Goal: Task Accomplishment & Management: Manage account settings

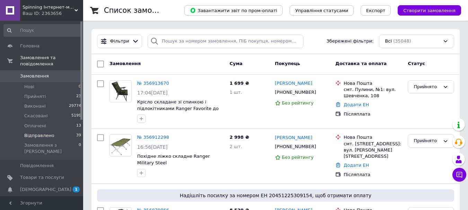
click at [38, 133] on span "Відправлено" at bounding box center [39, 136] width 30 height 6
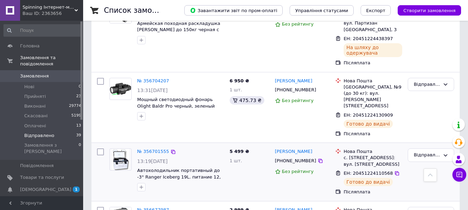
scroll to position [243, 0]
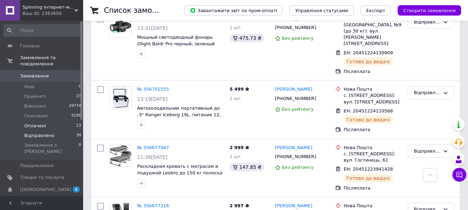
click at [39, 123] on span "Оплачені" at bounding box center [35, 126] width 22 height 6
click at [52, 131] on li "Відправлено 39" at bounding box center [42, 136] width 85 height 10
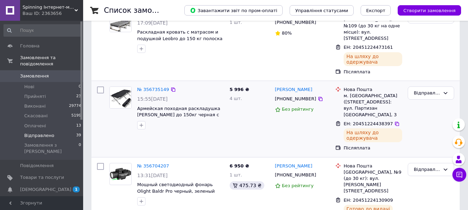
scroll to position [104, 0]
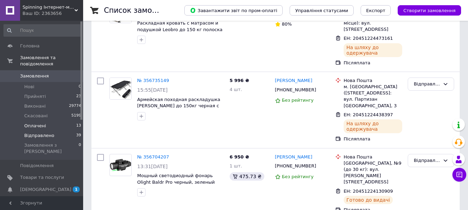
click at [30, 123] on span "Оплачені" at bounding box center [35, 126] width 22 height 6
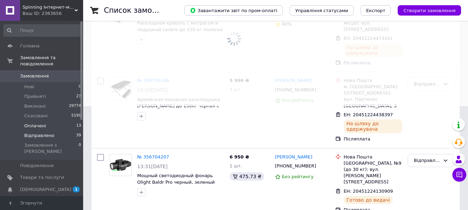
click at [36, 133] on span "Відправлено" at bounding box center [39, 136] width 30 height 6
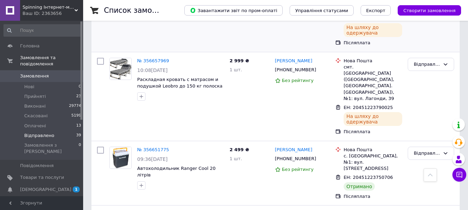
scroll to position [693, 0]
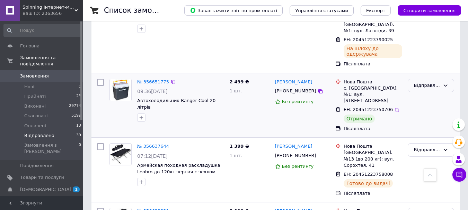
click at [445, 83] on icon at bounding box center [446, 86] width 6 height 6
click at [417, 106] on li "Виконано" at bounding box center [431, 112] width 46 height 13
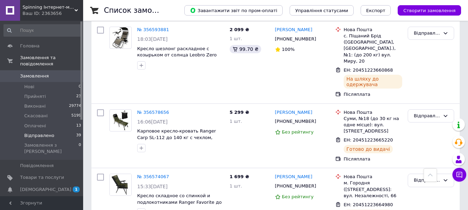
scroll to position [1352, 0]
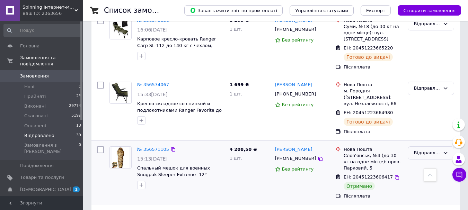
click at [442, 147] on div "Відправлено" at bounding box center [431, 154] width 46 height 14
click at [419, 174] on li "Виконано" at bounding box center [431, 180] width 46 height 13
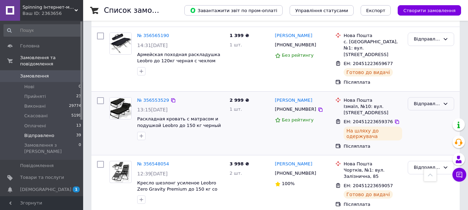
scroll to position [1663, 0]
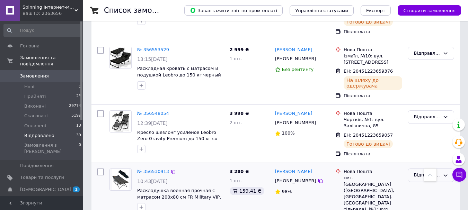
click at [421, 172] on div "Відправлено" at bounding box center [427, 175] width 26 height 7
click at [427, 196] on li "Виконано" at bounding box center [431, 202] width 46 height 13
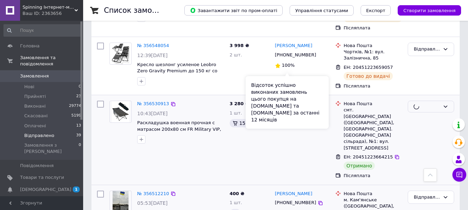
scroll to position [1733, 0]
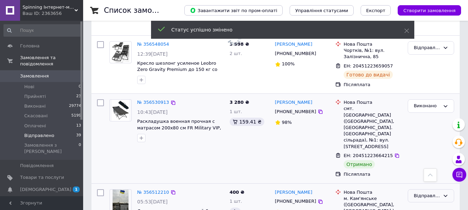
click at [426, 193] on div "Відправлено" at bounding box center [427, 196] width 26 height 7
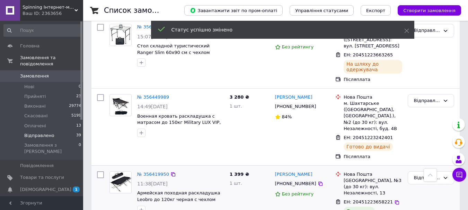
scroll to position [2149, 0]
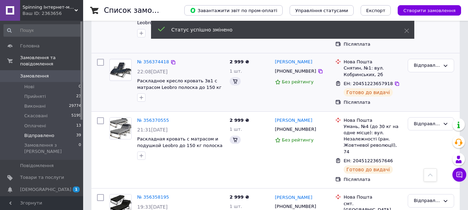
scroll to position [2391, 0]
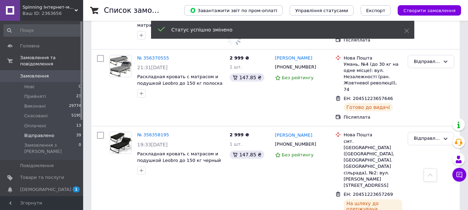
scroll to position [2452, 0]
click at [63, 184] on link "[DEMOGRAPHIC_DATA] 1 0" at bounding box center [42, 190] width 85 height 12
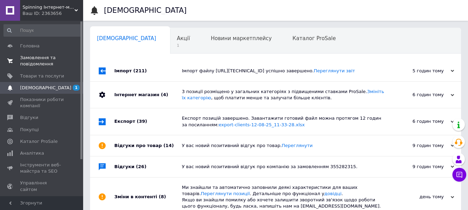
click at [43, 66] on span "Замовлення та повідомлення" at bounding box center [42, 61] width 44 height 12
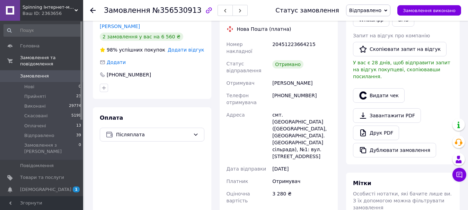
scroll to position [277, 0]
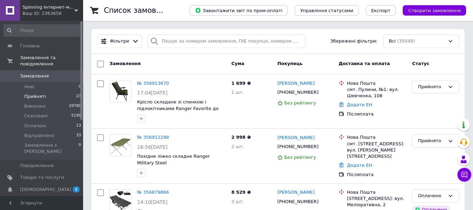
click at [46, 92] on li "Прийняті 23" at bounding box center [42, 97] width 85 height 10
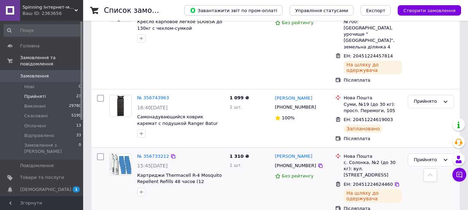
scroll to position [1498, 0]
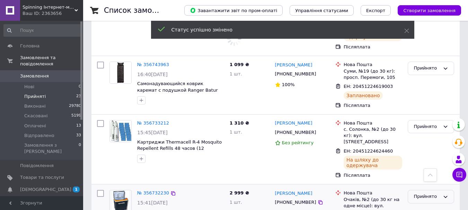
click at [420, 193] on div "Прийнято" at bounding box center [427, 196] width 26 height 7
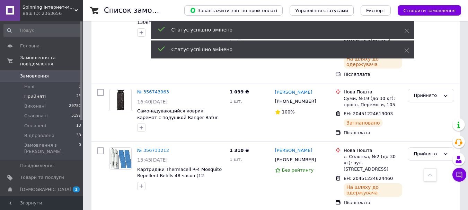
scroll to position [1394, 0]
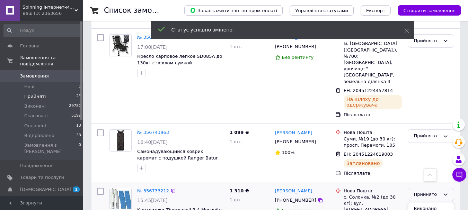
drag, startPoint x: 419, startPoint y: 150, endPoint x: 382, endPoint y: 139, distance: 38.8
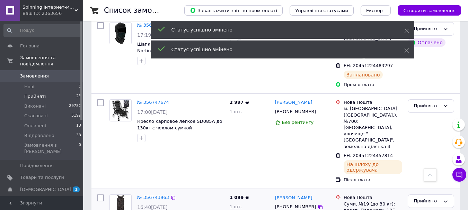
scroll to position [1325, 0]
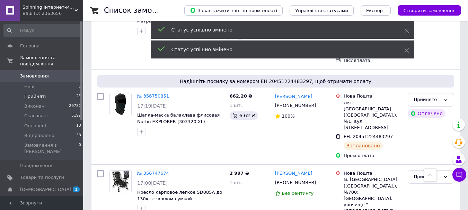
scroll to position [1256, 0]
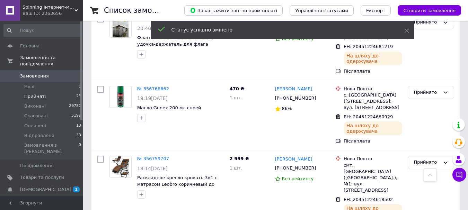
scroll to position [1117, 0]
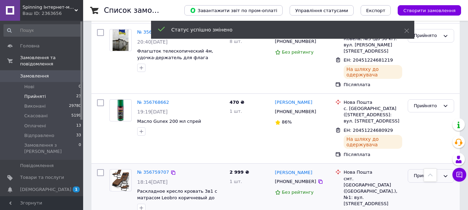
click at [427, 169] on div "Прийнято" at bounding box center [431, 176] width 46 height 14
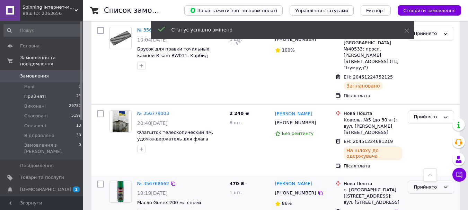
scroll to position [1048, 0]
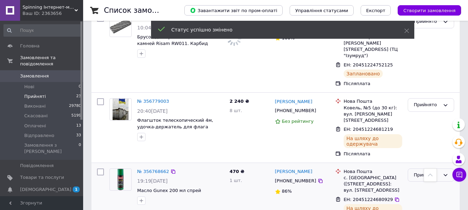
click at [413, 169] on div "Прийнято" at bounding box center [431, 176] width 46 height 14
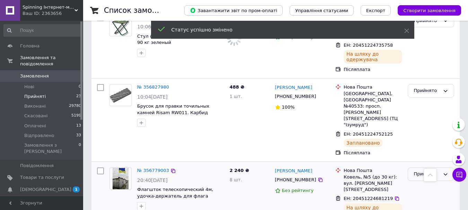
click at [430, 171] on div "Прийнято" at bounding box center [427, 174] width 26 height 7
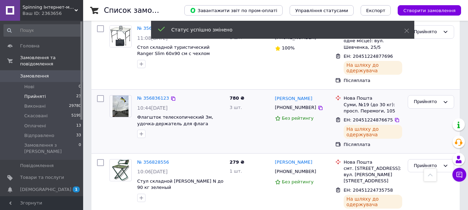
scroll to position [874, 0]
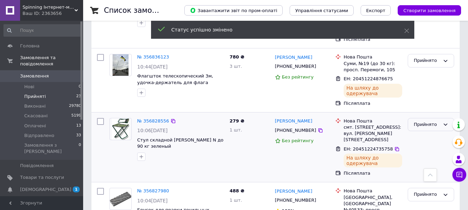
click at [433, 121] on div "Прийнято" at bounding box center [427, 124] width 26 height 7
drag, startPoint x: 420, startPoint y: 113, endPoint x: 397, endPoint y: 113, distance: 23.6
click at [420, 171] on li "Відправлено" at bounding box center [431, 177] width 46 height 13
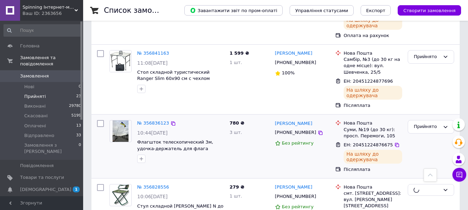
scroll to position [805, 0]
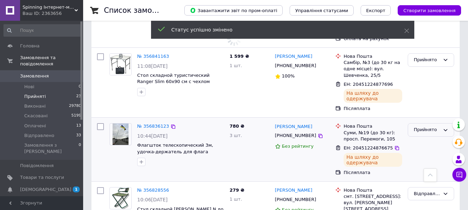
click at [429, 126] on div "Прийнято" at bounding box center [427, 129] width 26 height 7
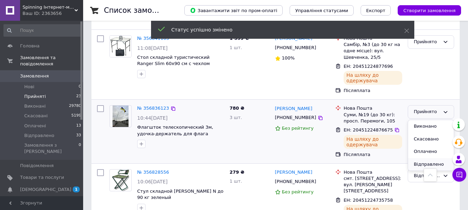
click at [418, 158] on li "Відправлено" at bounding box center [431, 164] width 46 height 13
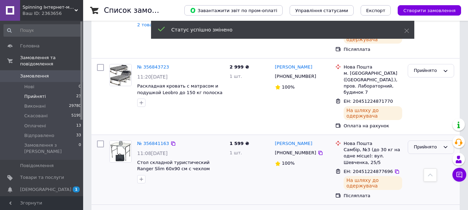
scroll to position [736, 0]
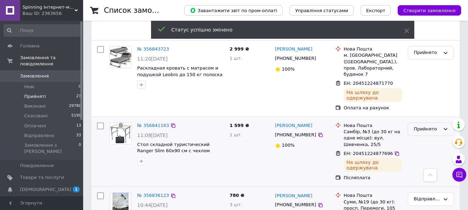
click at [431, 126] on div "Прийнято" at bounding box center [427, 129] width 26 height 7
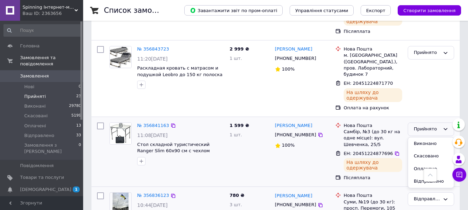
click at [421, 175] on li "Відправлено" at bounding box center [431, 181] width 46 height 13
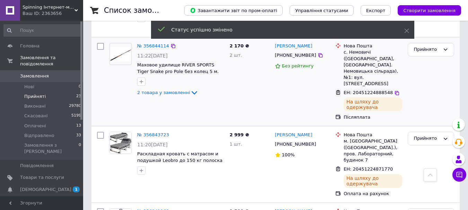
scroll to position [632, 0]
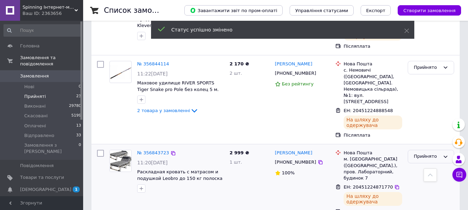
click at [411, 150] on div "Прийнято" at bounding box center [431, 157] width 46 height 14
click at [417, 165] on li "Виконано" at bounding box center [431, 171] width 46 height 13
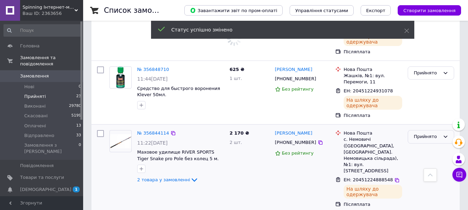
click at [421, 133] on div "Прийнято" at bounding box center [427, 136] width 26 height 7
click at [424, 183] on li "Відправлено" at bounding box center [431, 189] width 46 height 13
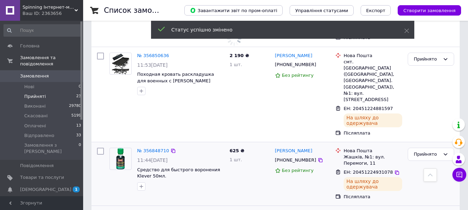
scroll to position [493, 0]
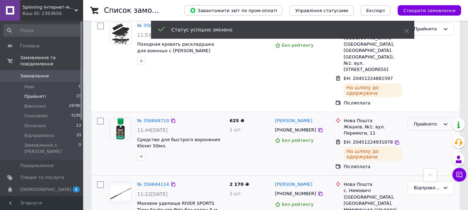
click at [425, 118] on div "Прийнято" at bounding box center [431, 125] width 46 height 14
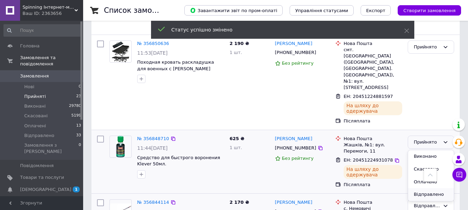
click at [420, 189] on li "Відправлено" at bounding box center [431, 195] width 46 height 13
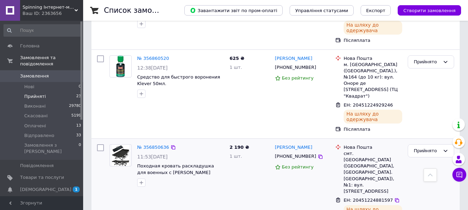
scroll to position [424, 0]
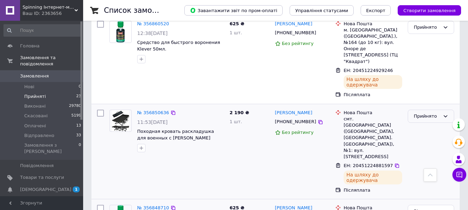
click at [430, 113] on div "Прийнято" at bounding box center [427, 116] width 26 height 7
click at [418, 163] on li "Відправлено" at bounding box center [431, 169] width 46 height 13
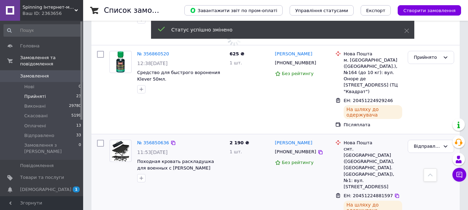
scroll to position [389, 0]
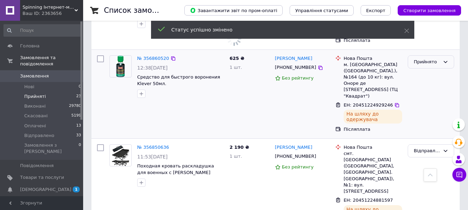
click at [439, 59] on div "Прийнято" at bounding box center [427, 62] width 26 height 7
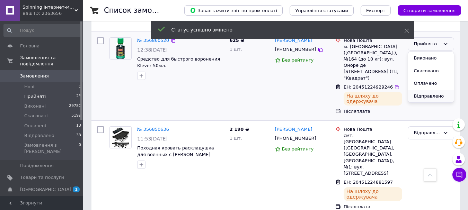
click at [418, 100] on li "Відправлено" at bounding box center [431, 96] width 46 height 13
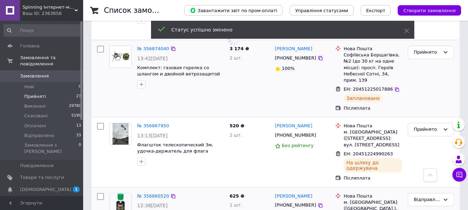
scroll to position [285, 0]
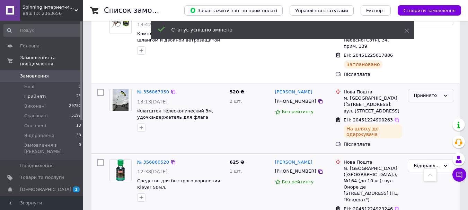
click at [433, 92] on div "Прийнято" at bounding box center [427, 95] width 26 height 7
click at [422, 142] on li "Відправлено" at bounding box center [431, 148] width 46 height 13
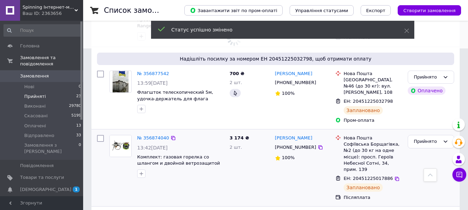
scroll to position [147, 0]
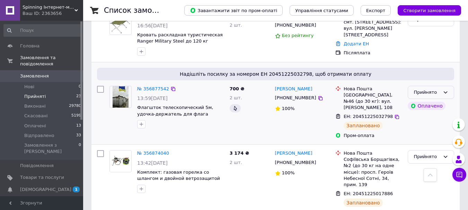
click at [444, 89] on div "Прийнято" at bounding box center [431, 93] width 46 height 14
click at [420, 133] on li "Оплачено" at bounding box center [431, 132] width 46 height 13
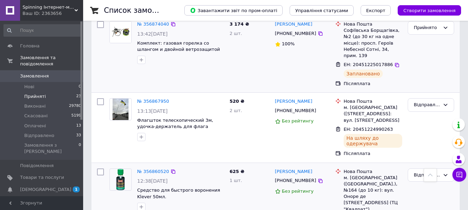
scroll to position [243, 0]
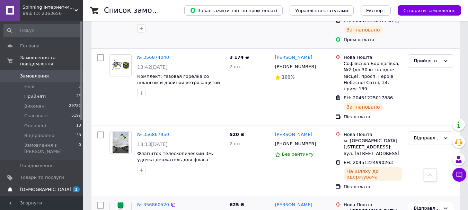
click at [36, 187] on span "[DEMOGRAPHIC_DATA]" at bounding box center [45, 190] width 51 height 6
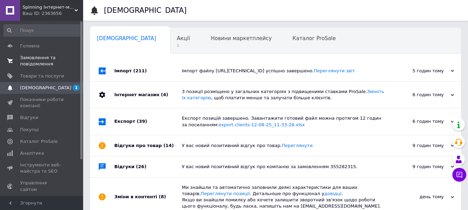
click at [43, 59] on span "Замовлення та повідомлення" at bounding box center [42, 61] width 44 height 12
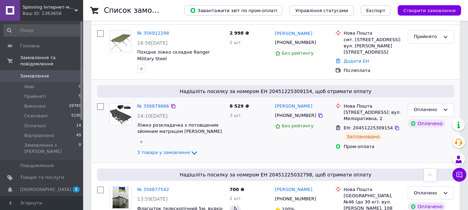
scroll to position [104, 0]
click at [145, 107] on link "№ 356879866" at bounding box center [153, 106] width 32 height 5
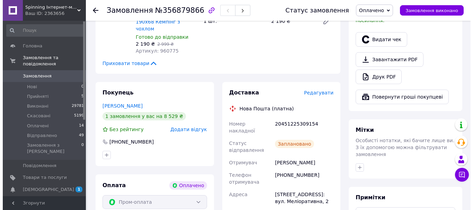
scroll to position [243, 0]
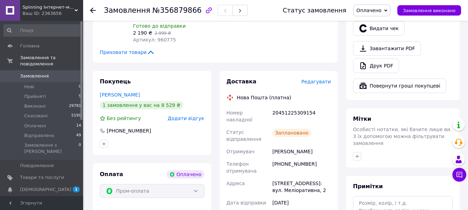
click at [316, 79] on span "Редагувати" at bounding box center [316, 82] width 29 height 6
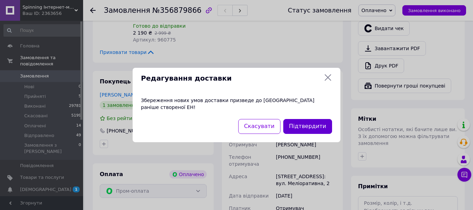
click at [304, 120] on button "Підтвердити" at bounding box center [307, 126] width 49 height 15
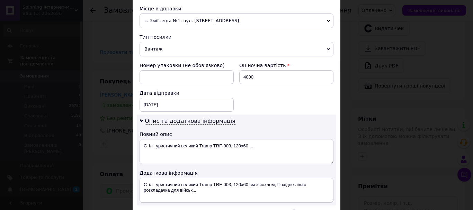
click at [180, 22] on span "с. Зміїнець: №1: вул. [STREET_ADDRESS]" at bounding box center [237, 21] width 194 height 15
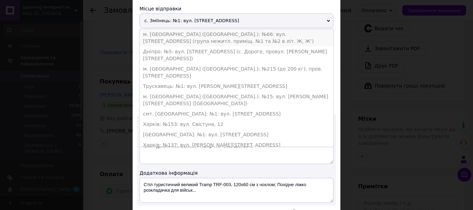
click at [168, 41] on li "м. [GEOGRAPHIC_DATA] ([GEOGRAPHIC_DATA].): №66: вул. [STREET_ADDRESS] (група не…" at bounding box center [237, 37] width 194 height 17
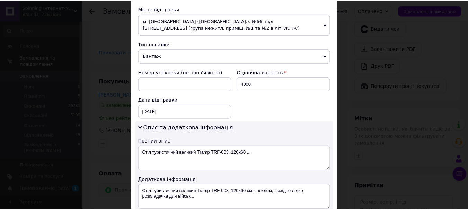
scroll to position [362, 0]
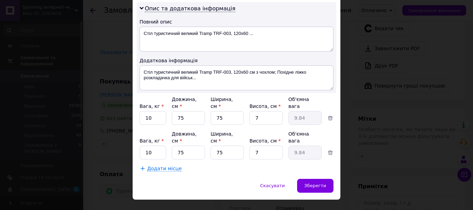
click at [326, 140] on div "Вага, кг * 10 Довжина, см * 75 Ширина, см * 75 Висота, см * 7 Об'ємна вага 9.84" at bounding box center [237, 145] width 194 height 29
click at [311, 183] on span "Зберегти" at bounding box center [316, 185] width 22 height 5
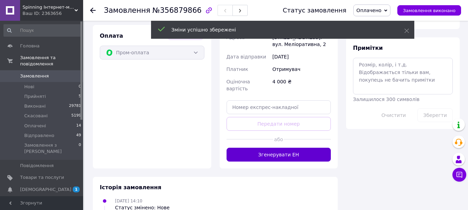
click at [263, 148] on button "Згенерувати ЕН" at bounding box center [279, 155] width 105 height 14
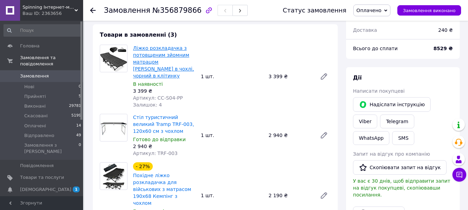
scroll to position [0, 0]
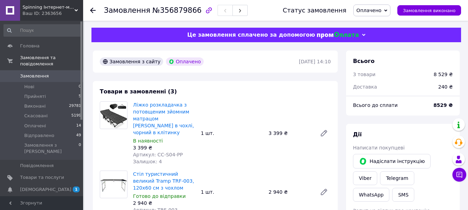
click at [21, 92] on li "Прийняті 5" at bounding box center [42, 97] width 85 height 10
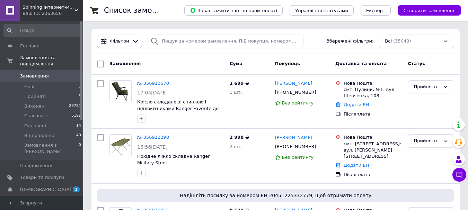
click at [417, 14] on button "Створити замовлення" at bounding box center [429, 10] width 63 height 10
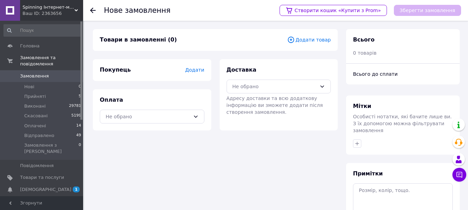
click at [316, 33] on div "Товари в замовленні (0) Додати товар" at bounding box center [215, 40] width 245 height 22
click at [311, 38] on span "Додати товар" at bounding box center [309, 40] width 44 height 8
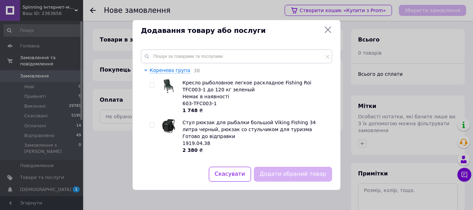
drag, startPoint x: 164, startPoint y: 71, endPoint x: 169, endPoint y: 56, distance: 15.1
click at [166, 68] on span "Коренева група" at bounding box center [170, 71] width 41 height 6
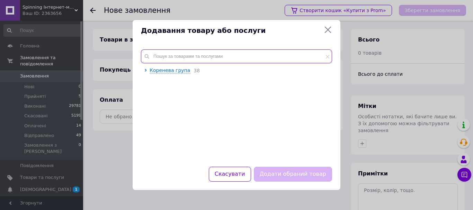
click at [170, 55] on input "text" at bounding box center [236, 57] width 191 height 14
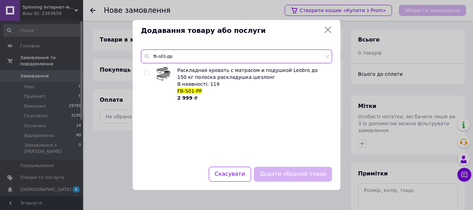
type input "fb-s01-pp"
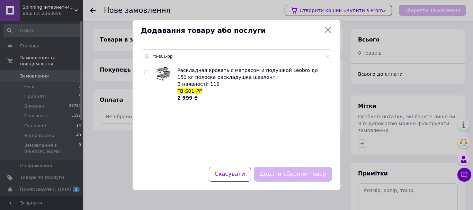
click at [148, 73] on input "checkbox" at bounding box center [147, 73] width 5 height 5
click at [146, 73] on input "checkbox" at bounding box center [147, 73] width 5 height 5
click at [145, 71] on input "checkbox" at bounding box center [147, 73] width 5 height 5
checkbox input "true"
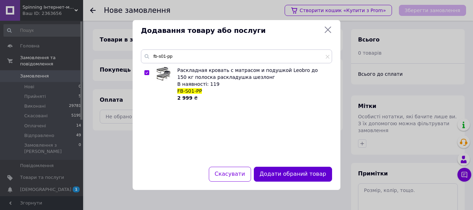
click at [302, 177] on button "Додати обраний товар" at bounding box center [293, 174] width 78 height 15
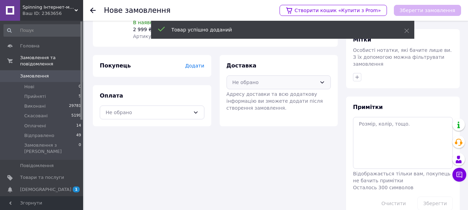
scroll to position [69, 0]
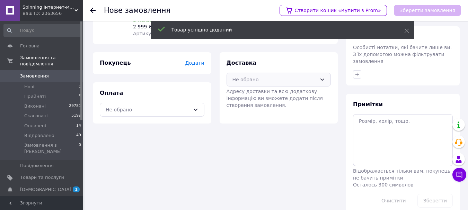
click at [252, 73] on div "Не обрано" at bounding box center [279, 80] width 105 height 14
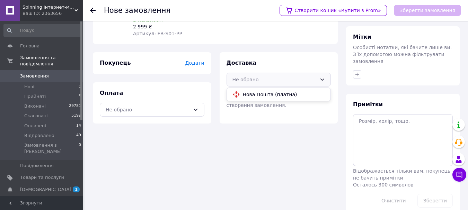
click at [253, 91] on span "Нова Пошта (платна)" at bounding box center [284, 94] width 82 height 7
click at [192, 60] on span "Додати" at bounding box center [194, 63] width 19 height 6
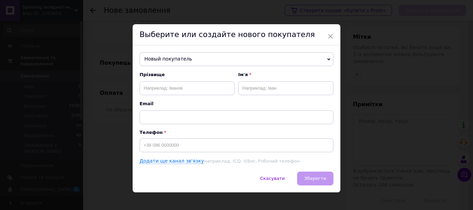
drag, startPoint x: 172, startPoint y: 72, endPoint x: 172, endPoint y: 88, distance: 15.3
click at [172, 76] on span "Прізвище" at bounding box center [187, 75] width 95 height 6
click at [173, 88] on input "text" at bounding box center [187, 88] width 95 height 14
type input "[PERSON_NAME]"
click at [255, 89] on input "text" at bounding box center [285, 88] width 95 height 14
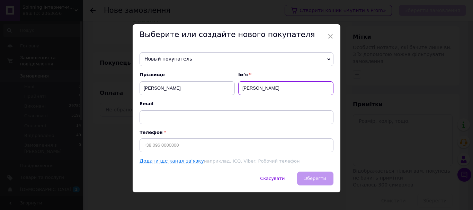
type input "[PERSON_NAME]"
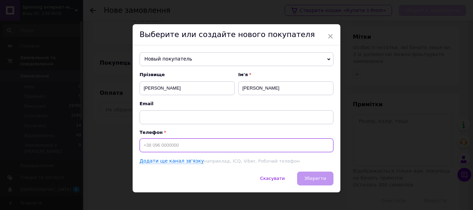
click at [148, 146] on input at bounding box center [237, 146] width 194 height 14
type input "[PHONE_NUMBER]"
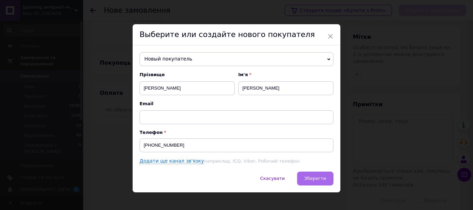
click at [326, 179] on button "Зберегти" at bounding box center [315, 179] width 36 height 14
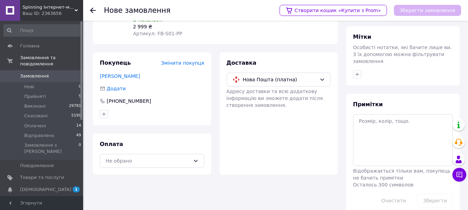
scroll to position [75, 0]
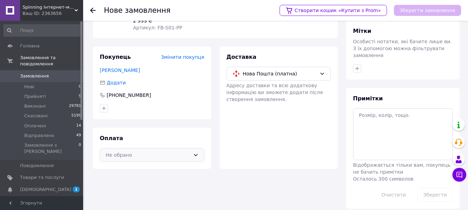
click at [138, 151] on div "Не обрано" at bounding box center [148, 155] width 85 height 8
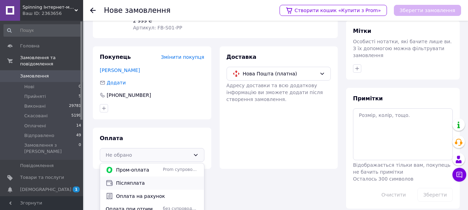
click at [128, 180] on span "Післяплата" at bounding box center [157, 183] width 82 height 7
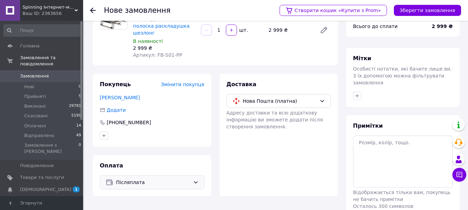
scroll to position [0, 0]
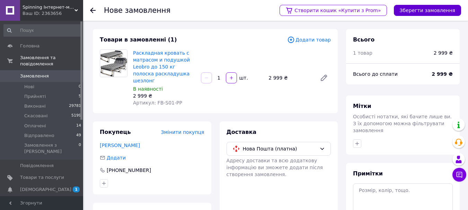
click at [435, 8] on button "Зберегти замовлення" at bounding box center [427, 10] width 67 height 11
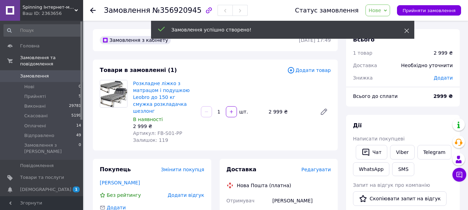
click at [408, 31] on icon at bounding box center [406, 30] width 5 height 5
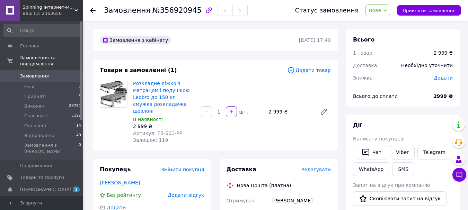
click at [381, 11] on span "Нове" at bounding box center [375, 11] width 12 height 6
click at [385, 23] on li "Прийнято" at bounding box center [384, 24] width 37 height 10
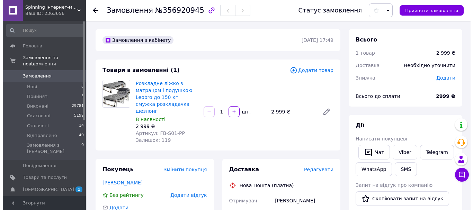
scroll to position [69, 0]
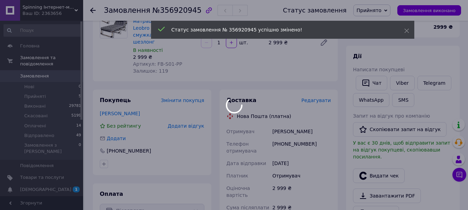
click at [315, 95] on div at bounding box center [234, 105] width 468 height 210
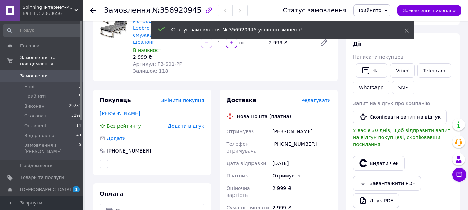
click at [315, 98] on span "Редагувати" at bounding box center [316, 101] width 29 height 6
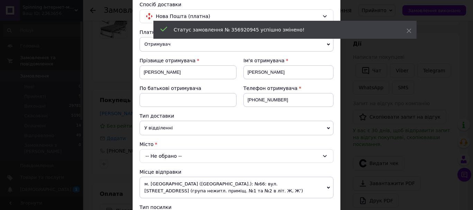
scroll to position [139, 0]
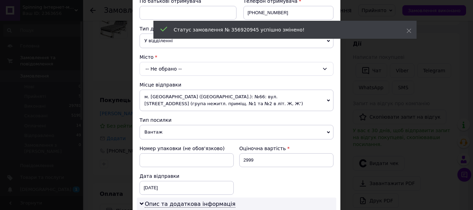
click at [175, 70] on div "-- Не обрано --" at bounding box center [237, 69] width 194 height 14
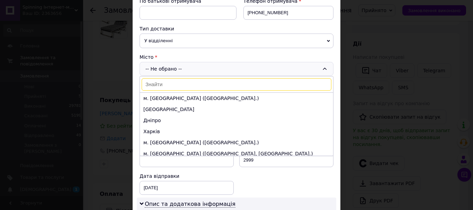
drag, startPoint x: 153, startPoint y: 114, endPoint x: 154, endPoint y: 110, distance: 4.2
click at [153, 113] on li "[GEOGRAPHIC_DATA]" at bounding box center [236, 109] width 193 height 11
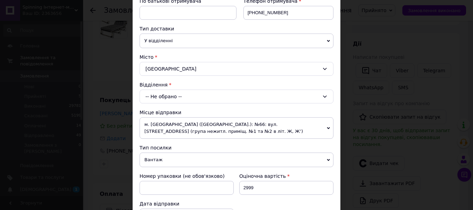
click at [161, 93] on div "-- Не обрано --" at bounding box center [237, 97] width 194 height 14
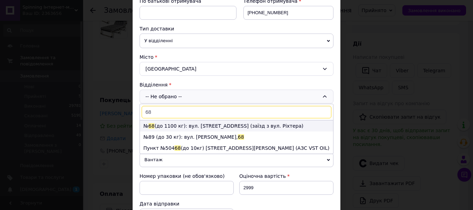
type input "68"
click at [180, 127] on li "№ 68 (до 1100 кг): вул. [STREET_ADDRESS] (заїзд з вул. Ріхтера)" at bounding box center [236, 126] width 193 height 11
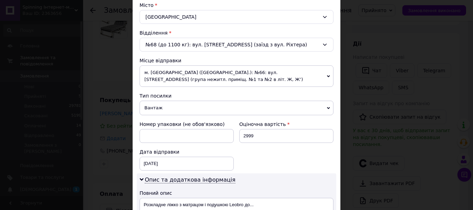
scroll to position [243, 0]
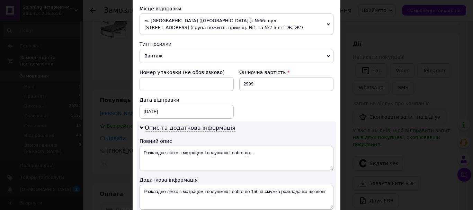
click at [184, 25] on span "м. [GEOGRAPHIC_DATA] ([GEOGRAPHIC_DATA].): №66: вул. [STREET_ADDRESS] (група не…" at bounding box center [237, 24] width 194 height 21
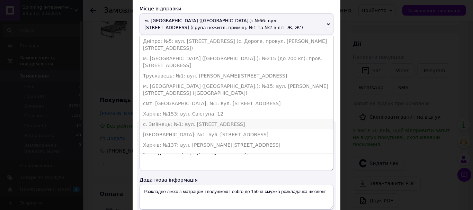
click at [161, 119] on li "с. Зміїнець: №1: вул. [STREET_ADDRESS]" at bounding box center [237, 124] width 194 height 10
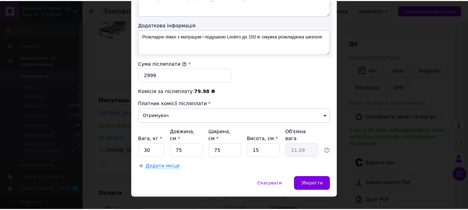
scroll to position [396, 0]
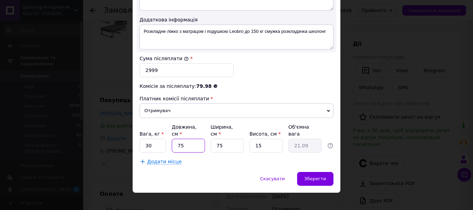
click at [187, 139] on input "75" at bounding box center [188, 146] width 33 height 14
click at [252, 139] on input "15" at bounding box center [266, 146] width 33 height 14
type input "8"
type input "11.25"
click at [252, 139] on input "8" at bounding box center [266, 146] width 33 height 14
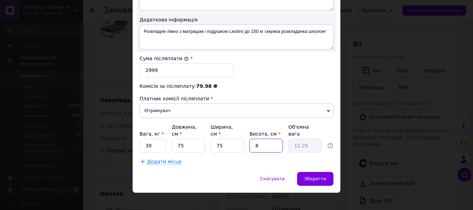
type input "7"
type input "9.84"
type input "7"
drag, startPoint x: 149, startPoint y: 138, endPoint x: 141, endPoint y: 139, distance: 8.0
click at [141, 139] on input "30" at bounding box center [153, 146] width 27 height 14
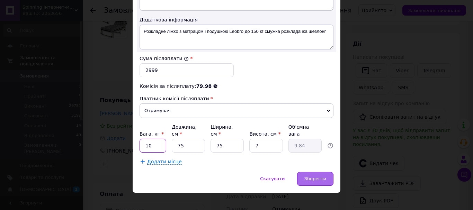
type input "10"
click at [306, 172] on div "Зберегти" at bounding box center [315, 179] width 36 height 14
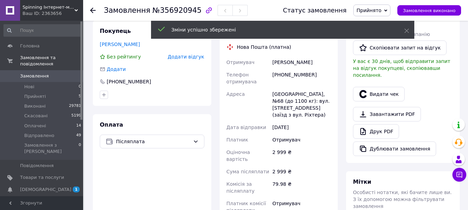
scroll to position [277, 0]
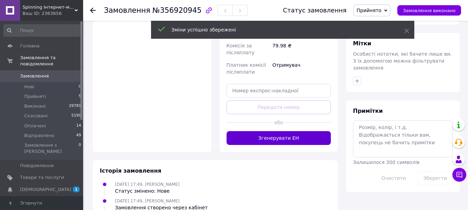
click at [252, 131] on button "Згенерувати ЕН" at bounding box center [279, 138] width 105 height 14
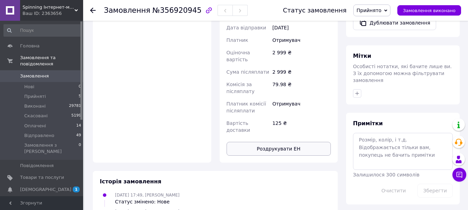
click at [251, 142] on button "Роздрукувати ЕН" at bounding box center [279, 149] width 105 height 14
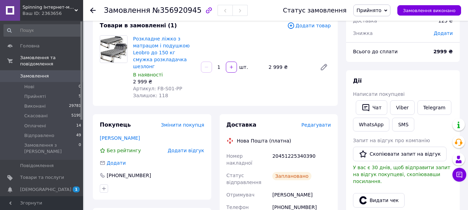
scroll to position [0, 0]
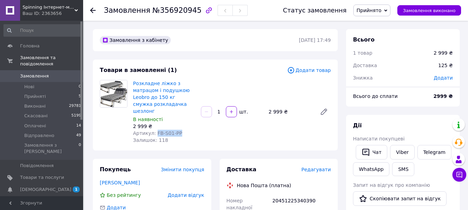
drag, startPoint x: 153, startPoint y: 126, endPoint x: 180, endPoint y: 126, distance: 27.0
click at [180, 130] on div "Артикул: FB-S01-PP" at bounding box center [164, 133] width 62 height 7
copy span "FB-S01-PP"
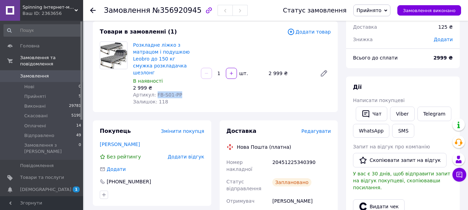
scroll to position [69, 0]
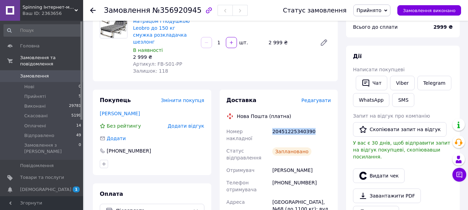
drag, startPoint x: 271, startPoint y: 125, endPoint x: 331, endPoint y: 125, distance: 60.3
copy div "Номер накладної 20451225340390"
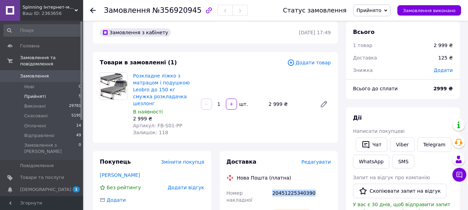
scroll to position [0, 0]
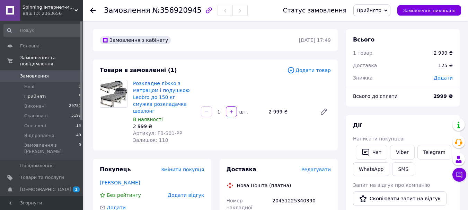
click at [53, 92] on li "Прийняті 5" at bounding box center [42, 97] width 85 height 10
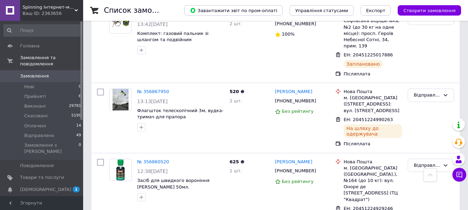
scroll to position [416, 0]
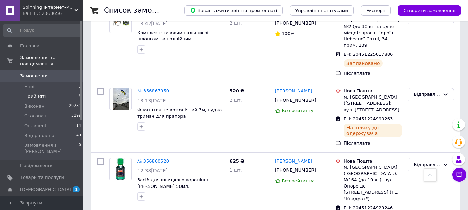
click at [25, 94] on span "Прийняті" at bounding box center [34, 97] width 21 height 6
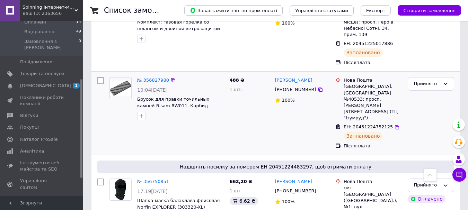
scroll to position [289, 0]
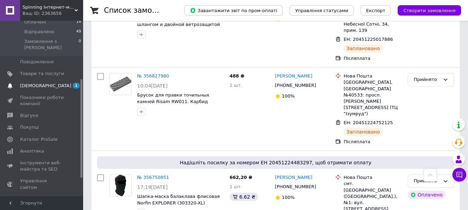
click at [53, 83] on span "[DEMOGRAPHIC_DATA]" at bounding box center [42, 86] width 44 height 6
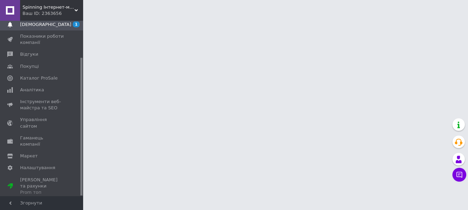
scroll to position [47, 0]
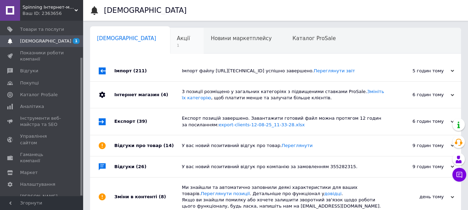
click at [177, 44] on span "1" at bounding box center [183, 45] width 13 height 5
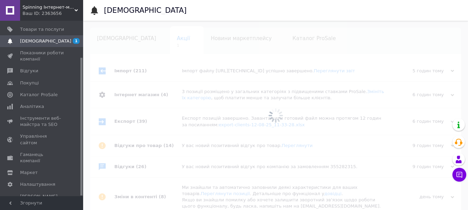
click at [154, 37] on div at bounding box center [275, 116] width 385 height 190
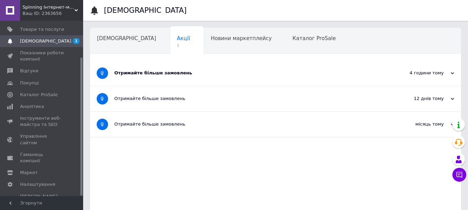
click at [190, 80] on div "Отримайте більше замовлень" at bounding box center [249, 73] width 271 height 25
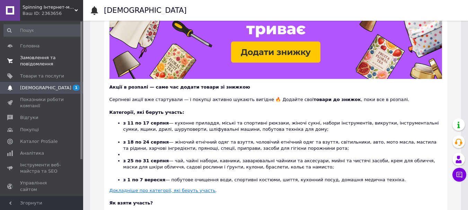
click at [29, 68] on link "Замовлення та повідомлення 0 0" at bounding box center [42, 61] width 85 height 18
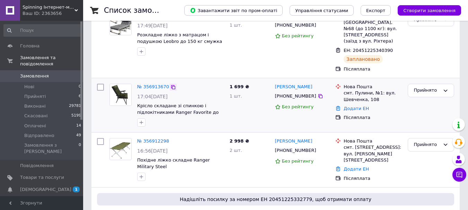
scroll to position [69, 0]
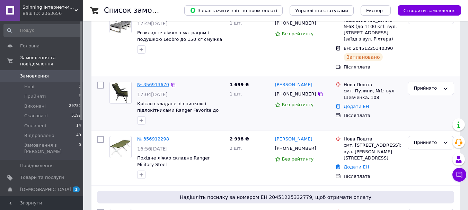
click at [157, 82] on link "№ 356913670" at bounding box center [153, 84] width 32 height 5
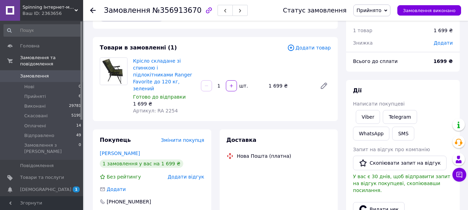
scroll to position [35, 0]
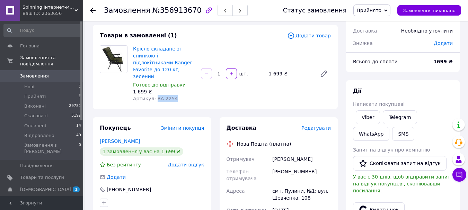
drag, startPoint x: 154, startPoint y: 85, endPoint x: 178, endPoint y: 84, distance: 23.6
click at [178, 95] on div "Артикул: RA 2254" at bounding box center [164, 98] width 62 height 7
copy span "RA 2254"
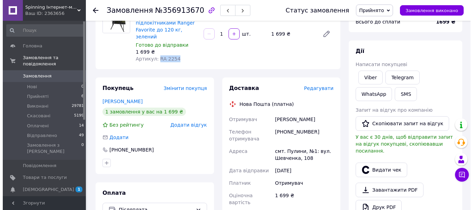
scroll to position [104, 0]
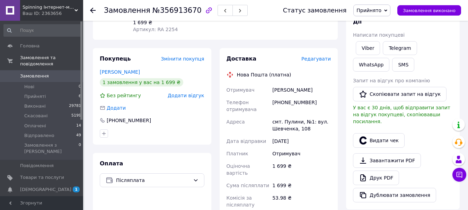
click at [313, 56] on span "Редагувати" at bounding box center [316, 59] width 29 height 6
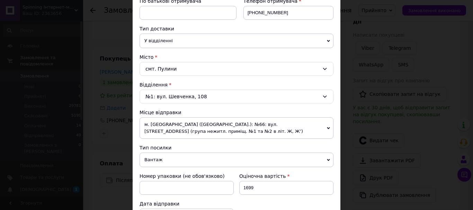
scroll to position [173, 0]
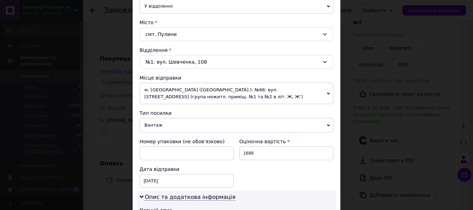
click at [184, 91] on span "м. [GEOGRAPHIC_DATA] ([GEOGRAPHIC_DATA].): №66: вул. [STREET_ADDRESS] (група не…" at bounding box center [237, 93] width 194 height 21
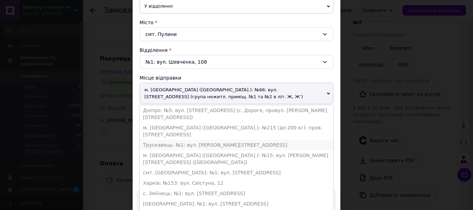
click at [155, 140] on li "Трускавець: №1: вул. [PERSON_NAME][STREET_ADDRESS]" at bounding box center [237, 145] width 194 height 10
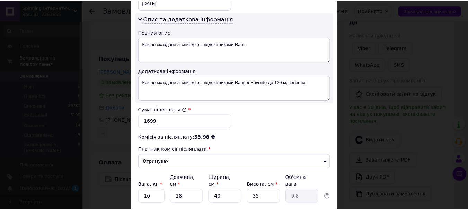
scroll to position [381, 0]
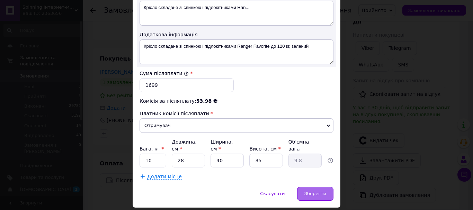
click at [311, 190] on div "Зберегти" at bounding box center [315, 194] width 36 height 14
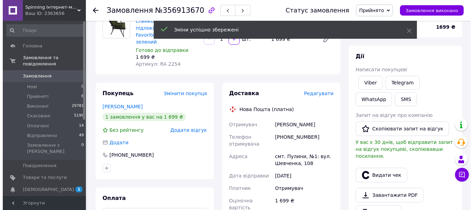
scroll to position [35, 0]
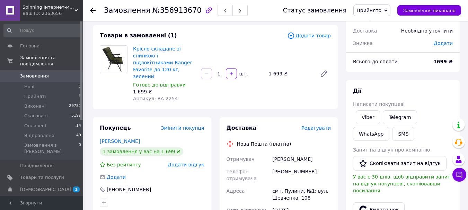
drag, startPoint x: 326, startPoint y: 108, endPoint x: 325, endPoint y: 112, distance: 4.6
click at [325, 125] on span "Редагувати" at bounding box center [316, 128] width 29 height 6
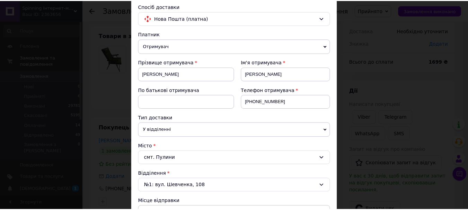
scroll to position [0, 0]
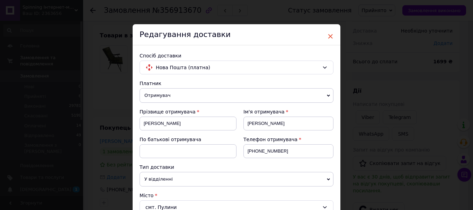
click at [330, 38] on span "×" at bounding box center [330, 36] width 6 height 12
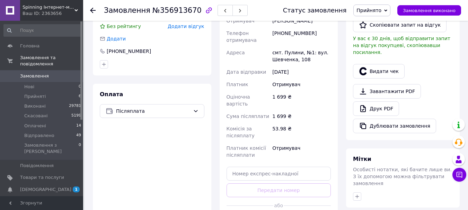
scroll to position [277, 0]
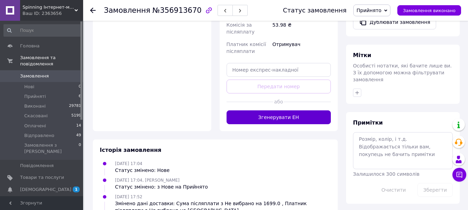
click at [260, 111] on button "Згенерувати ЕН" at bounding box center [279, 118] width 105 height 14
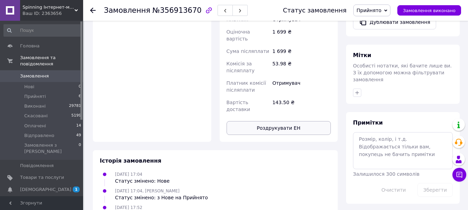
click at [254, 121] on button "Роздрукувати ЕН" at bounding box center [279, 128] width 105 height 14
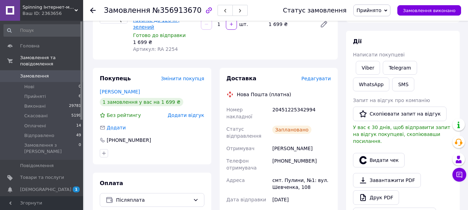
scroll to position [0, 0]
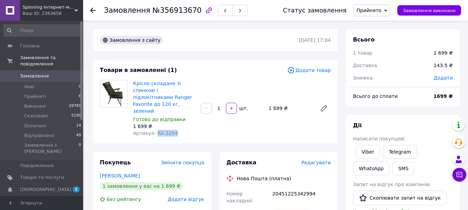
drag, startPoint x: 155, startPoint y: 119, endPoint x: 181, endPoint y: 119, distance: 26.0
click at [181, 130] on div "Артикул: RA 2254" at bounding box center [164, 133] width 62 height 7
copy span "RA 2254"
click at [41, 94] on span "Прийняті" at bounding box center [34, 97] width 21 height 6
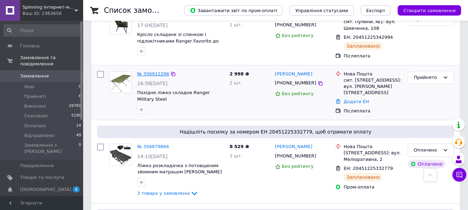
click at [154, 71] on link "№ 356912298" at bounding box center [153, 73] width 32 height 5
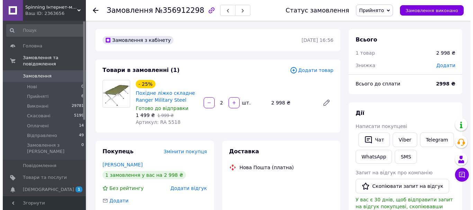
scroll to position [104, 0]
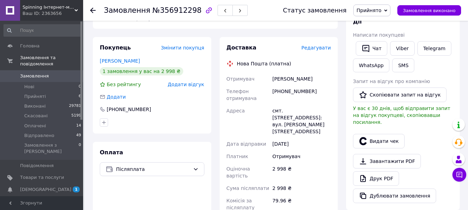
click at [302, 47] on div "Доставка" at bounding box center [264, 48] width 75 height 8
click at [311, 48] on span "Редагувати" at bounding box center [316, 48] width 29 height 6
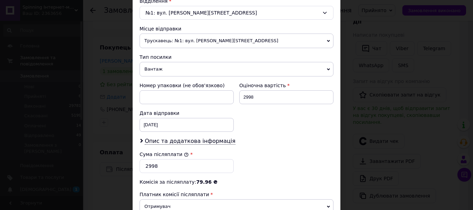
scroll to position [180, 0]
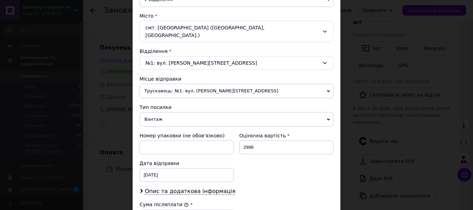
click at [187, 56] on div "№1: вул. [PERSON_NAME][STREET_ADDRESS]" at bounding box center [237, 63] width 194 height 14
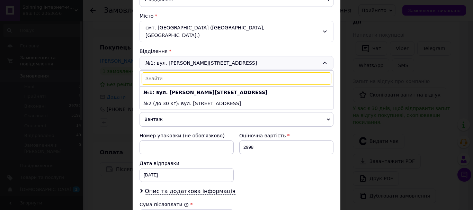
click at [187, 56] on div "№1: вул. [PERSON_NAME][STREET_ADDRESS]: вул. [PERSON_NAME][STREET_ADDRESS] (до …" at bounding box center [237, 63] width 194 height 14
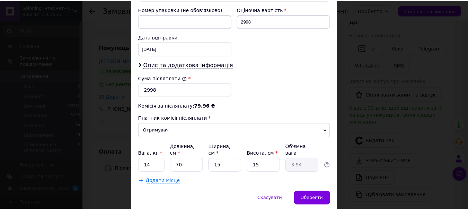
scroll to position [318, 0]
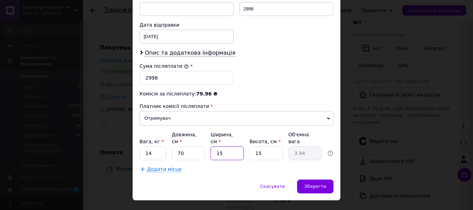
drag, startPoint x: 226, startPoint y: 139, endPoint x: 213, endPoint y: 139, distance: 13.2
click at [213, 147] on input "15" at bounding box center [227, 154] width 33 height 14
type input "7"
type input "1.84"
type input "75"
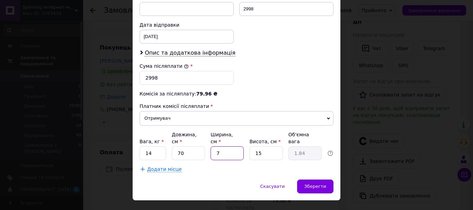
type input "19.69"
type input "75"
drag, startPoint x: 262, startPoint y: 139, endPoint x: 251, endPoint y: 138, distance: 11.1
click at [251, 147] on input "15" at bounding box center [266, 154] width 33 height 14
type input "7"
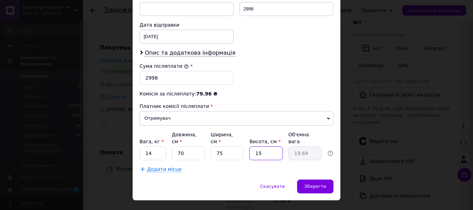
type input "9.19"
type input "7"
drag, startPoint x: 143, startPoint y: 138, endPoint x: 138, endPoint y: 137, distance: 5.6
type input "10"
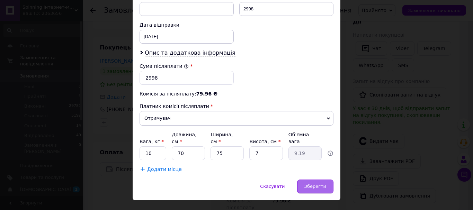
click at [321, 180] on div "Зберегти" at bounding box center [315, 187] width 36 height 14
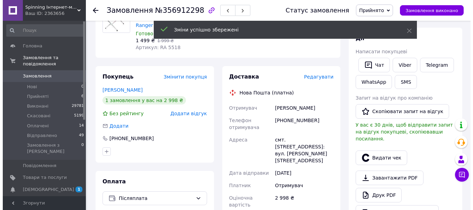
scroll to position [35, 0]
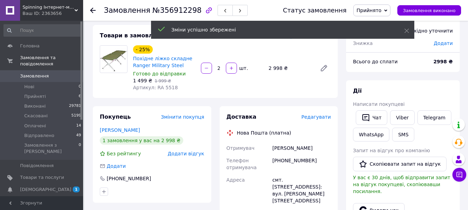
click at [316, 120] on span "Редагувати" at bounding box center [316, 117] width 29 height 6
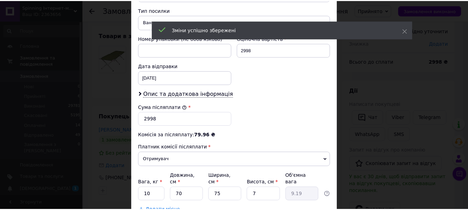
scroll to position [318, 0]
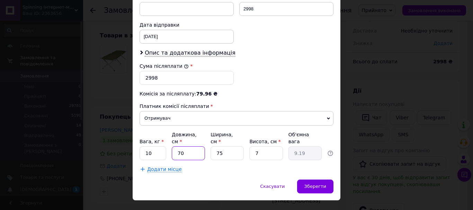
drag, startPoint x: 190, startPoint y: 139, endPoint x: 179, endPoint y: 137, distance: 11.0
click at [179, 147] on input "70" at bounding box center [188, 154] width 33 height 14
type input "75"
type input "9.84"
type input "75"
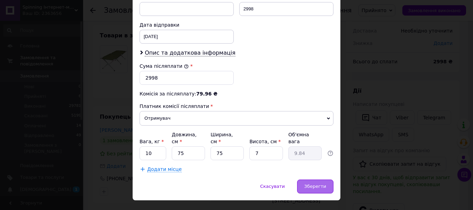
click at [326, 180] on div "Зберегти" at bounding box center [315, 187] width 36 height 14
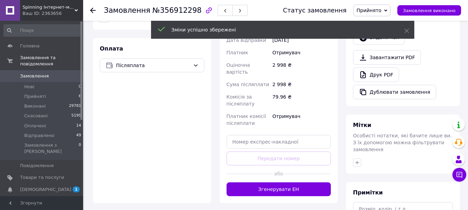
click at [257, 183] on button "Згенерувати ЕН" at bounding box center [279, 190] width 105 height 14
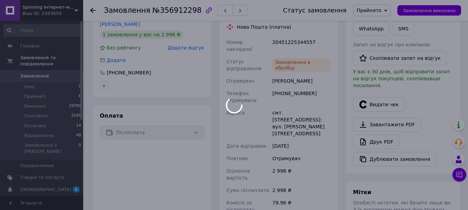
scroll to position [243, 0]
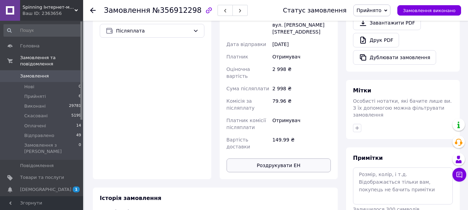
click at [260, 159] on button "Роздрукувати ЕН" at bounding box center [279, 166] width 105 height 14
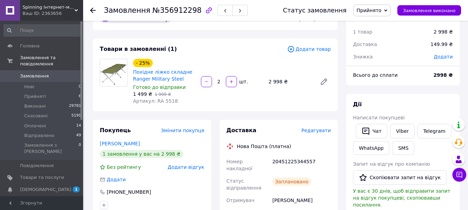
scroll to position [0, 0]
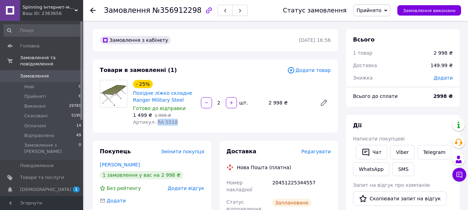
drag, startPoint x: 154, startPoint y: 123, endPoint x: 178, endPoint y: 124, distance: 23.9
click at [178, 124] on div "Артикул: RA 5518" at bounding box center [164, 122] width 62 height 7
copy span "RA 5518"
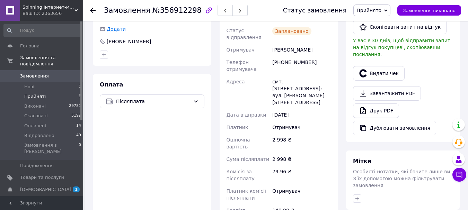
scroll to position [104, 0]
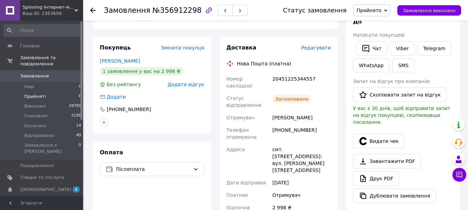
click at [24, 92] on li "Прийняті 6" at bounding box center [42, 97] width 85 height 10
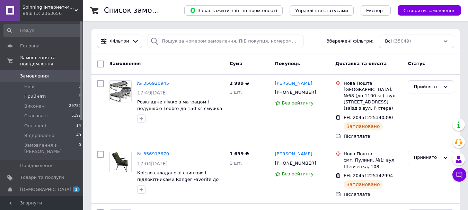
click at [42, 94] on span "Прийняті" at bounding box center [34, 97] width 21 height 6
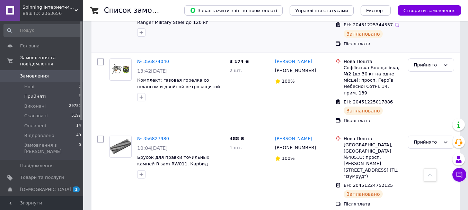
scroll to position [303, 0]
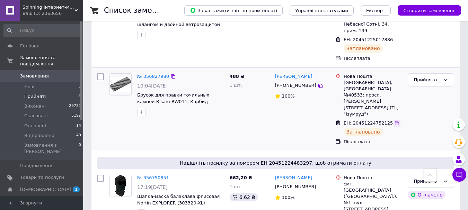
click at [394, 121] on icon at bounding box center [397, 124] width 6 height 6
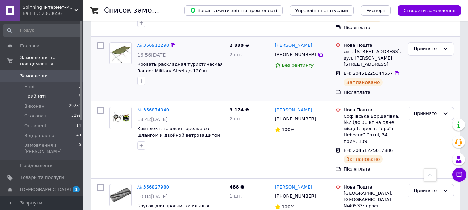
scroll to position [95, 0]
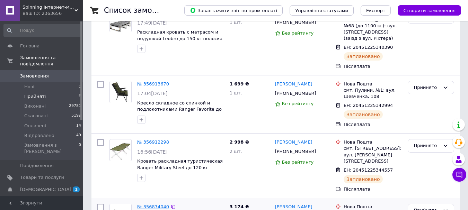
click at [151, 204] on link "№ 356874040" at bounding box center [153, 206] width 32 height 5
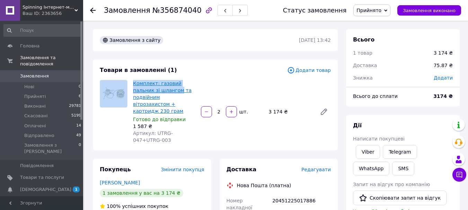
drag, startPoint x: 129, startPoint y: 80, endPoint x: 157, endPoint y: 87, distance: 28.9
click at [157, 87] on div "Комплект: газовий пальник зі шлангом та подвійним вітрозахистом + картридж 230 …" at bounding box center [215, 112] width 237 height 64
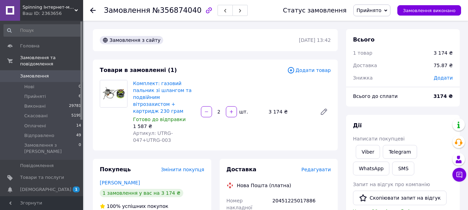
click at [149, 74] on div "Товари в замовленні (1)" at bounding box center [193, 71] width 187 height 8
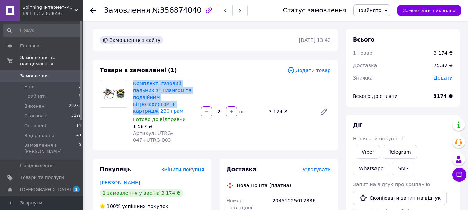
drag, startPoint x: 132, startPoint y: 81, endPoint x: 194, endPoint y: 98, distance: 64.5
click at [194, 98] on div "Комплект: газовий пальник зі шлангом та подвійним вітрозахистом + картридж 230 …" at bounding box center [164, 112] width 68 height 67
copy link "Комплект: газовий пальник зі шлангом та подвійним вітрозахистом + картридж"
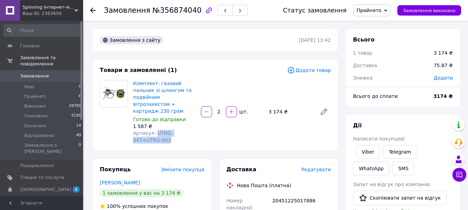
drag, startPoint x: 155, startPoint y: 125, endPoint x: 184, endPoint y: 133, distance: 29.9
click at [184, 133] on div "Артикул: UTRG-047+UTRG-003" at bounding box center [164, 137] width 62 height 14
copy span "UTRG-047+UTRG-003"
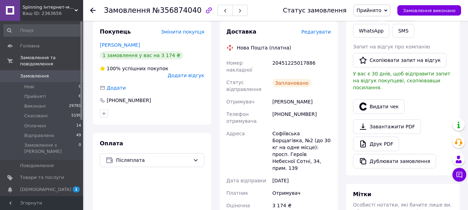
scroll to position [139, 0]
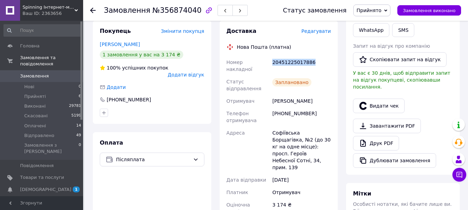
drag, startPoint x: 298, startPoint y: 54, endPoint x: 314, endPoint y: 57, distance: 15.5
click at [314, 57] on div "20451225017886" at bounding box center [301, 65] width 61 height 19
copy div "20451225017886"
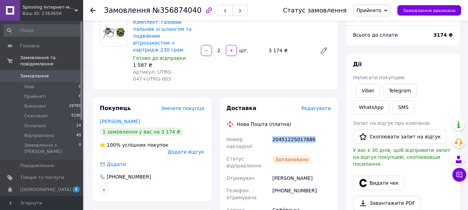
scroll to position [0, 0]
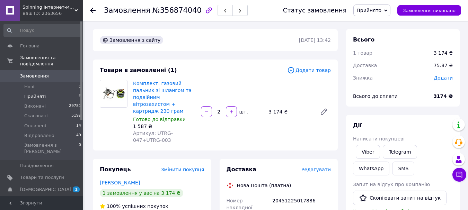
click at [41, 94] on span "Прийняті" at bounding box center [34, 97] width 21 height 6
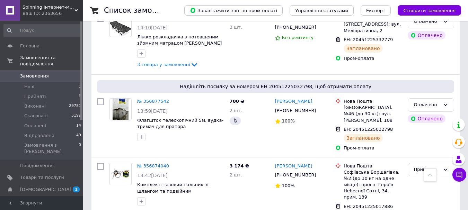
scroll to position [381, 0]
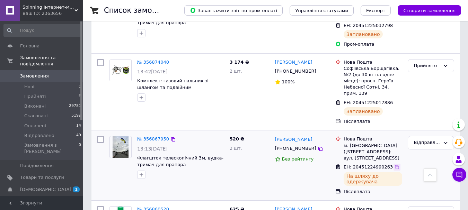
click at [394, 165] on icon at bounding box center [397, 168] width 6 height 6
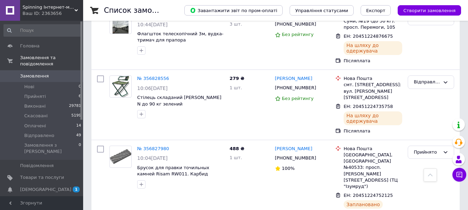
scroll to position [1109, 0]
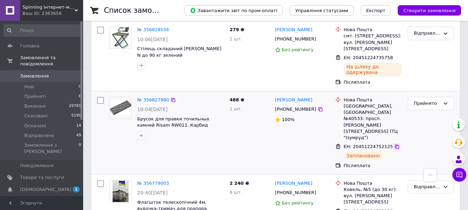
click at [391, 142] on div "ЕН: 20451224752125 Заплановано" at bounding box center [372, 151] width 61 height 19
click at [394, 144] on icon at bounding box center [397, 147] width 6 height 6
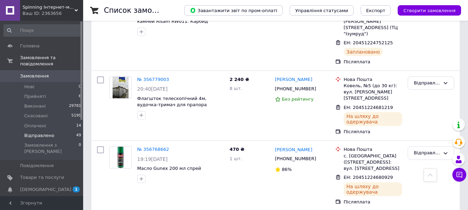
click at [28, 133] on span "Відправлено" at bounding box center [39, 136] width 30 height 6
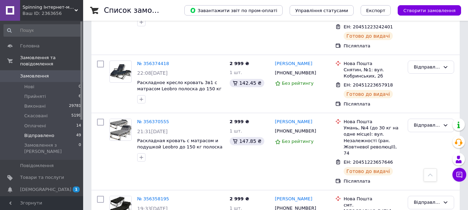
scroll to position [3274, 0]
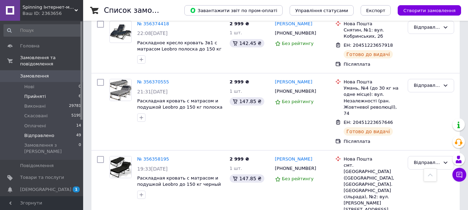
click at [34, 94] on span "Прийняті" at bounding box center [34, 97] width 21 height 6
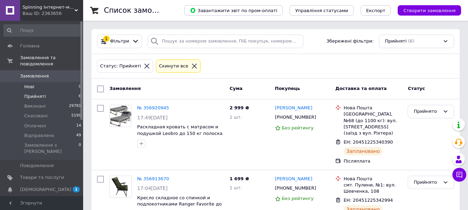
click at [33, 84] on li "Нові 0" at bounding box center [42, 87] width 85 height 10
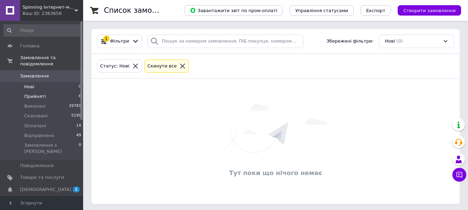
click at [32, 94] on span "Прийняті" at bounding box center [34, 97] width 21 height 6
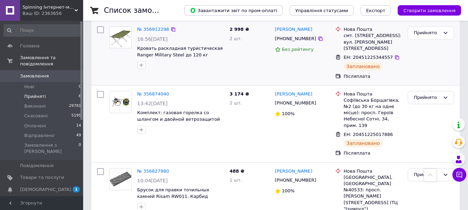
scroll to position [303, 0]
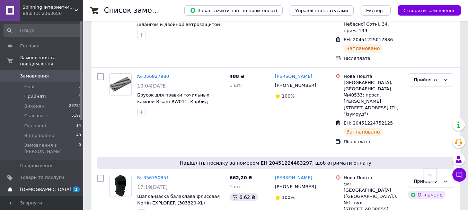
click at [64, 187] on span "[DEMOGRAPHIC_DATA]" at bounding box center [42, 190] width 44 height 6
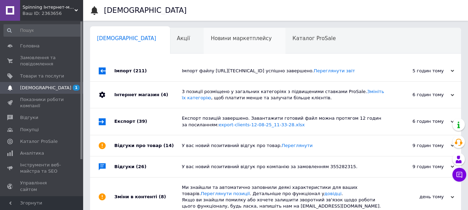
click at [232, 36] on div "Новини маркетплейсу 0" at bounding box center [245, 41] width 82 height 26
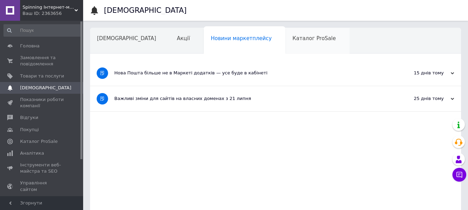
click at [292, 40] on span "Каталог ProSale" at bounding box center [313, 38] width 43 height 6
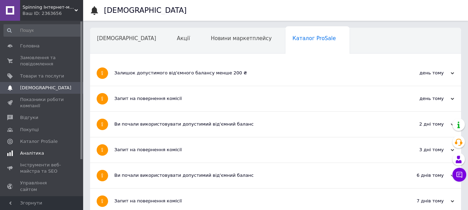
click at [29, 154] on span "Аналітика" at bounding box center [32, 153] width 24 height 6
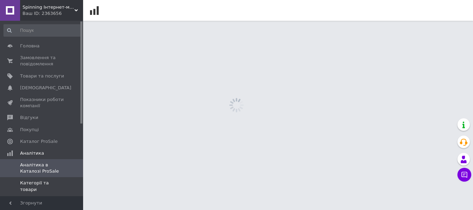
click at [40, 181] on span "Категорії та товари" at bounding box center [42, 186] width 44 height 12
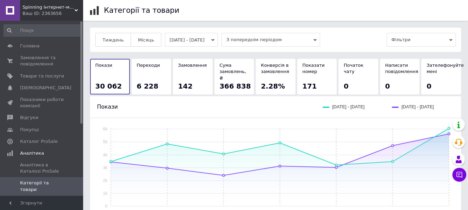
click at [195, 41] on button "[DATE] - [DATE]" at bounding box center [191, 40] width 53 height 14
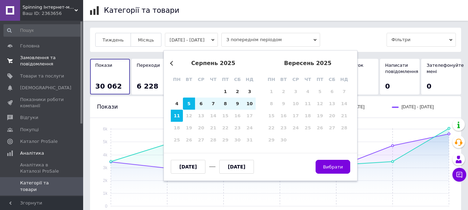
click at [35, 59] on span "Замовлення та повідомлення" at bounding box center [42, 61] width 44 height 12
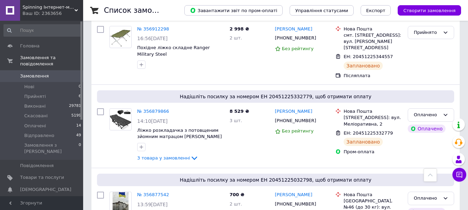
scroll to position [243, 0]
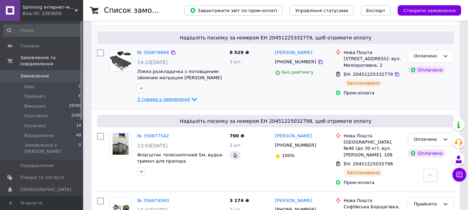
click at [181, 97] on span "3 товара у замовленні" at bounding box center [163, 99] width 53 height 5
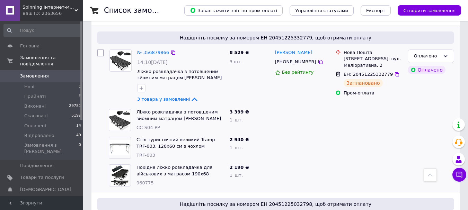
drag, startPoint x: 171, startPoint y: 109, endPoint x: 168, endPoint y: 85, distance: 24.1
click at [171, 109] on span "Ліжко розкладачка з потовщеним зйомним матрацом [PERSON_NAME] в чохлі, чорний в…" at bounding box center [181, 115] width 88 height 13
click at [173, 110] on link "Ліжко розкладачка з потовщеним зйомним матрацом [PERSON_NAME] в чохлі, чорний в…" at bounding box center [179, 119] width 85 height 18
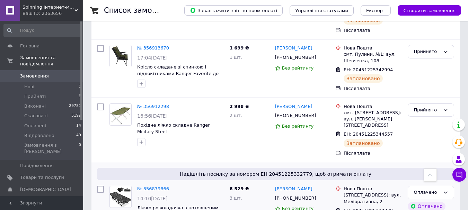
scroll to position [104, 0]
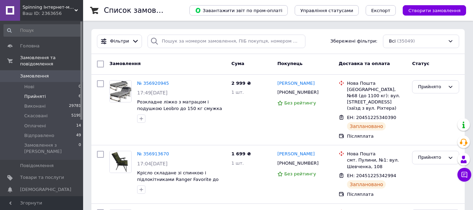
click at [34, 94] on span "Прийняті" at bounding box center [34, 97] width 21 height 6
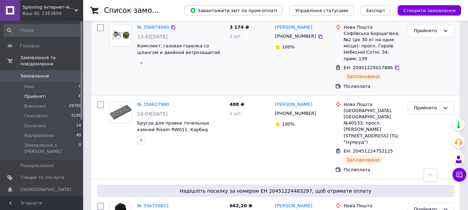
scroll to position [303, 0]
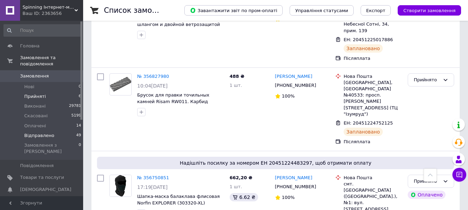
click at [58, 131] on li "Відправлено 49" at bounding box center [42, 136] width 85 height 10
click at [60, 121] on li "Оплачені 14" at bounding box center [42, 126] width 85 height 10
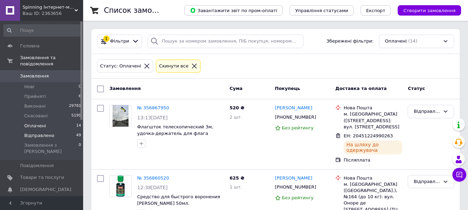
click at [43, 133] on span "Відправлено" at bounding box center [39, 136] width 30 height 6
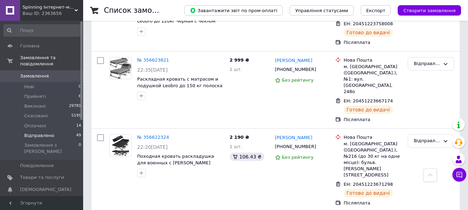
scroll to position [1923, 0]
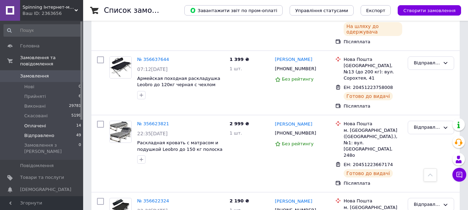
click at [48, 122] on li "Оплачені 14" at bounding box center [42, 126] width 85 height 10
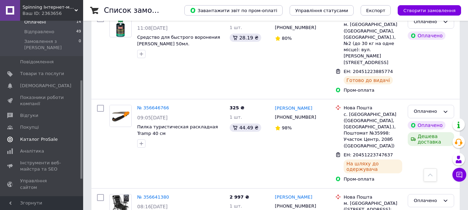
scroll to position [136, 0]
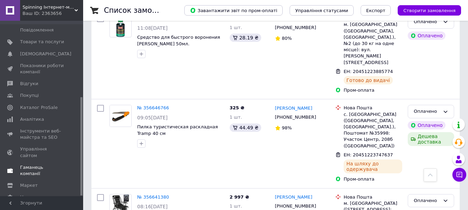
click at [34, 162] on link "Гаманець компанії" at bounding box center [42, 171] width 85 height 18
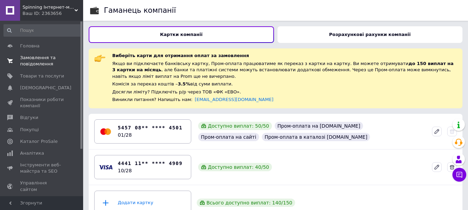
click at [25, 58] on span "Замовлення та повідомлення" at bounding box center [42, 61] width 44 height 12
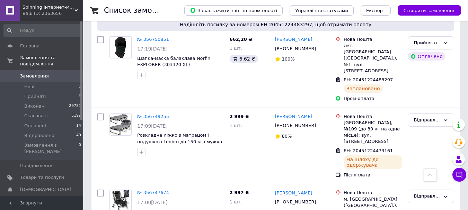
scroll to position [1525, 0]
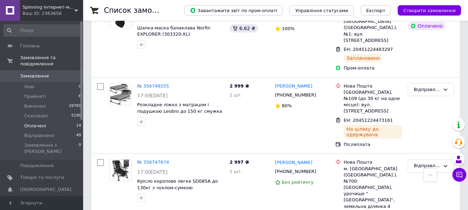
click at [59, 122] on li "Оплачені 14" at bounding box center [42, 126] width 85 height 10
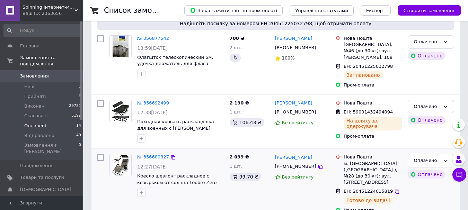
scroll to position [208, 0]
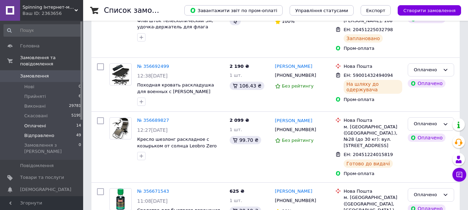
click at [59, 132] on li "Відправлено 49" at bounding box center [42, 136] width 85 height 10
